Goal: Task Accomplishment & Management: Complete application form

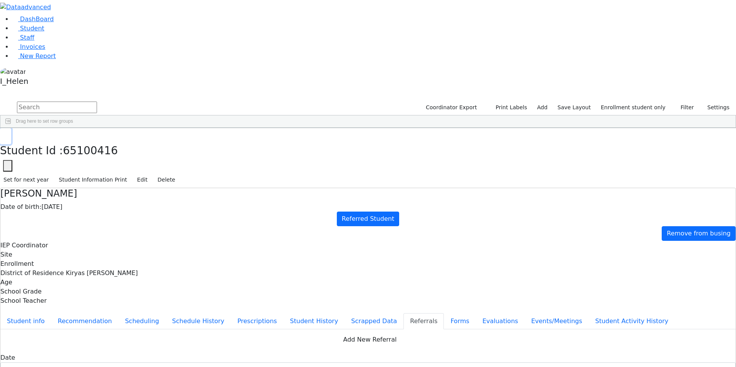
click at [8, 134] on icon "button" at bounding box center [5, 136] width 4 height 5
click at [91, 194] on div "Brach" at bounding box center [68, 199] width 45 height 11
click at [51, 313] on button "Student info" at bounding box center [25, 321] width 51 height 16
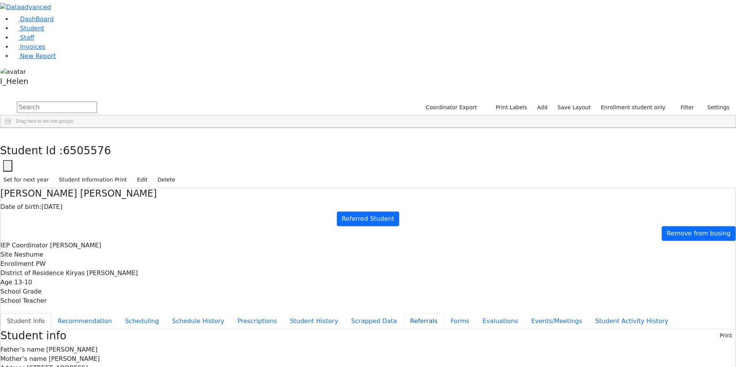
click at [403, 313] on button "Referrals" at bounding box center [423, 321] width 40 height 16
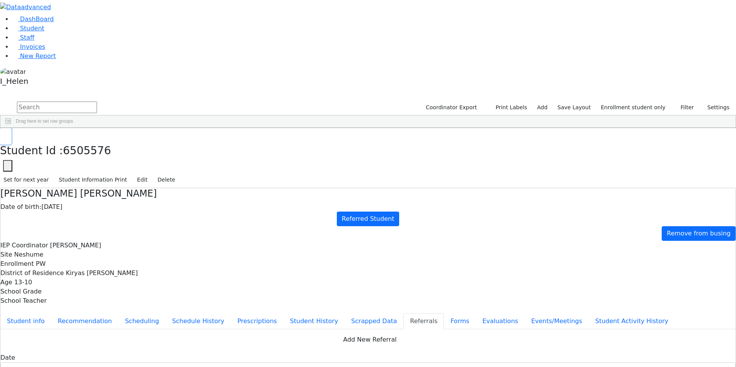
click at [8, 134] on icon "button" at bounding box center [5, 136] width 4 height 5
click at [97, 102] on input "text" at bounding box center [57, 108] width 80 height 12
type input "staub"
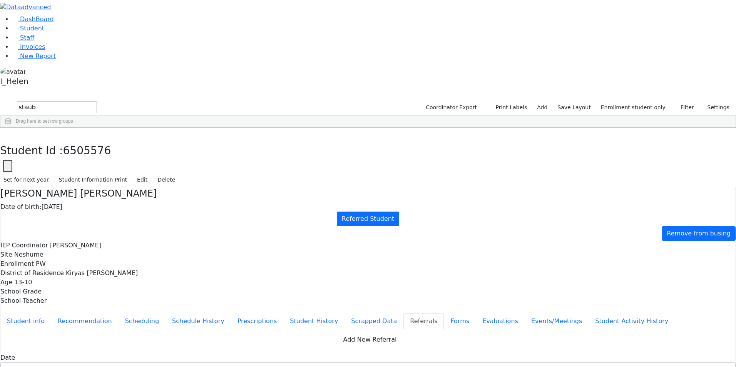
click at [91, 140] on div "Stauber" at bounding box center [68, 145] width 45 height 11
click at [40, 50] on link "Invoices" at bounding box center [28, 46] width 33 height 7
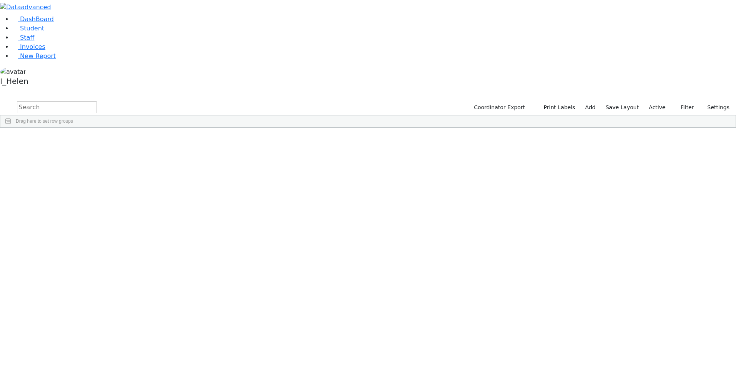
click at [97, 102] on input "text" at bounding box center [57, 108] width 80 height 12
type input "sta"
click at [133, 259] on div "Tzvi" at bounding box center [110, 264] width 45 height 11
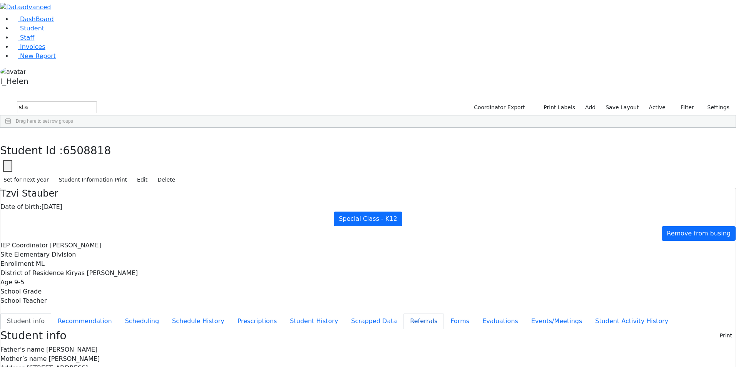
click at [403, 313] on button "Referrals" at bounding box center [423, 321] width 40 height 16
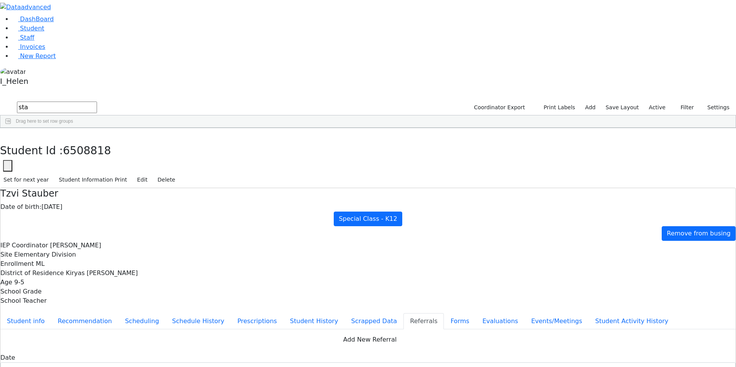
drag, startPoint x: 274, startPoint y: 129, endPoint x: 236, endPoint y: 136, distance: 38.3
click at [326, 229] on button "Apply" at bounding box center [321, 234] width 20 height 11
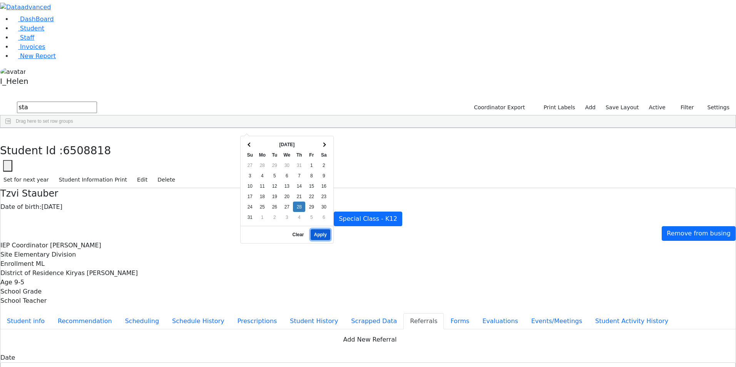
type input "[DATE]"
type textarea "Tzvi has a diangosis of DOwns Syndrome, Tzvi is being referred to the Kiryas Jo…"
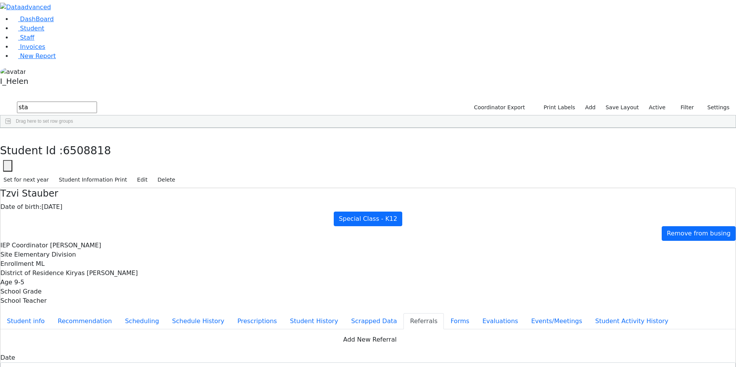
click at [51, 313] on button "Student info" at bounding box center [25, 321] width 51 height 16
